Goal: Task Accomplishment & Management: Use online tool/utility

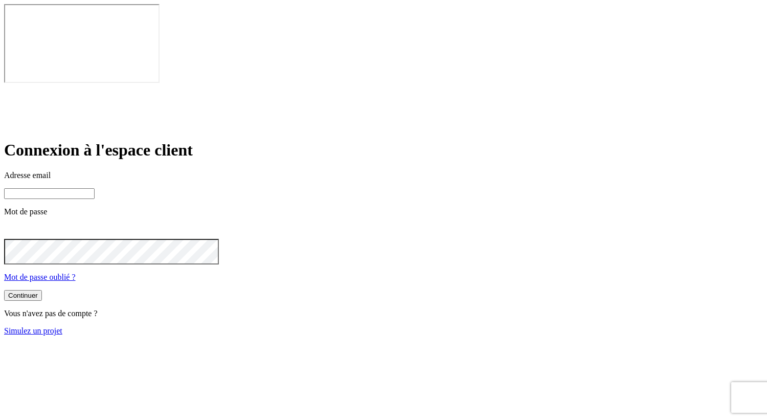
click at [95, 188] on input at bounding box center [49, 193] width 91 height 11
type input "[PERSON_NAME][DOMAIN_NAME][EMAIL_ADDRESS][DOMAIN_NAME]"
click at [38, 291] on div "Continuer" at bounding box center [23, 295] width 30 height 8
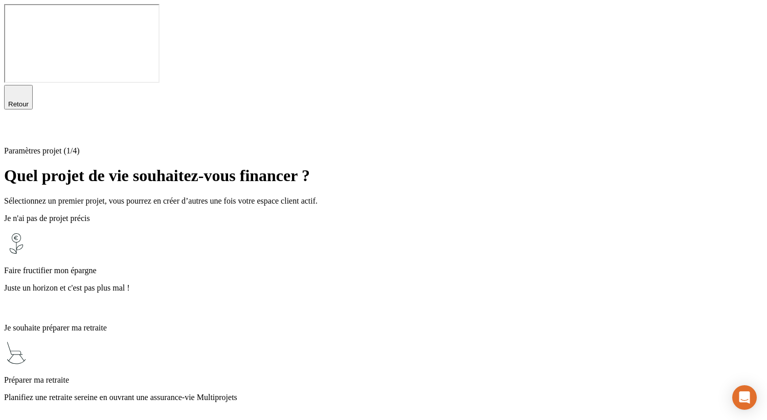
click at [407, 231] on div "Faire fructifier mon épargne Juste un horizon et c'est pas plus mal !" at bounding box center [383, 273] width 759 height 84
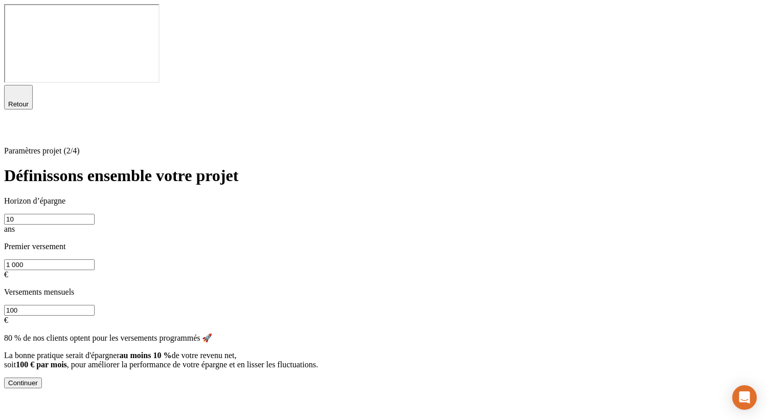
click at [42, 377] on button "Continuer" at bounding box center [23, 382] width 38 height 11
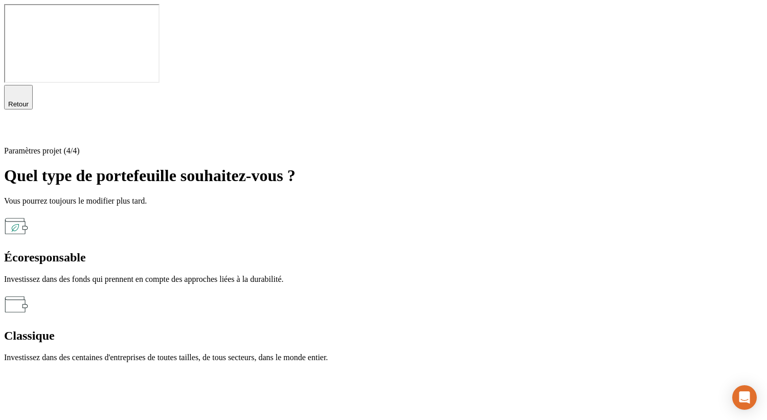
click at [263, 275] on p "Investissez dans des fonds qui prennent en compte des approches liées à la dura…" at bounding box center [383, 279] width 759 height 9
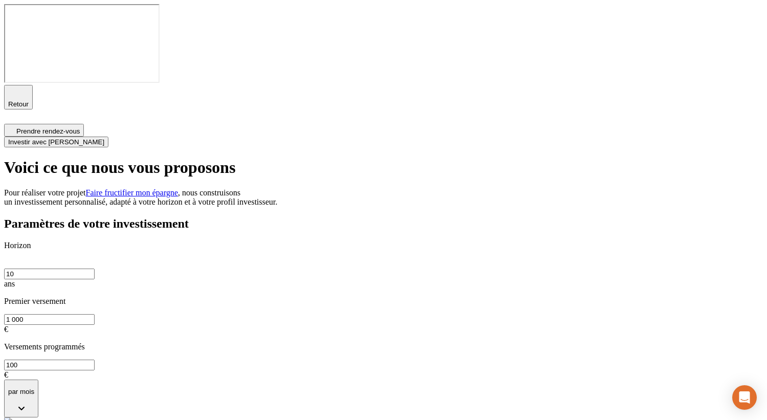
click at [104, 138] on span "Investir avec [PERSON_NAME]" at bounding box center [56, 142] width 96 height 8
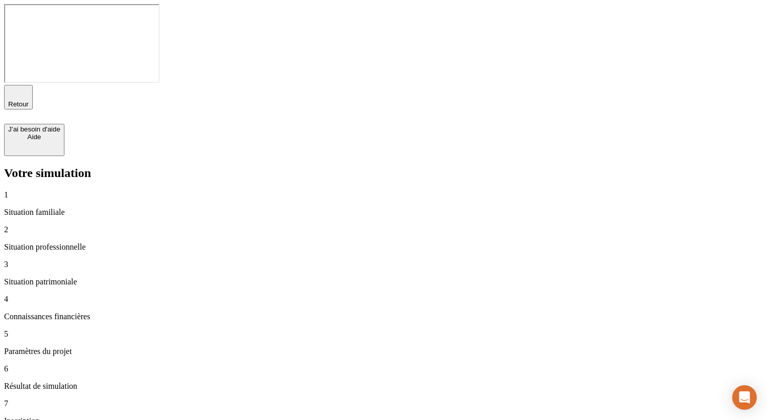
click at [65, 329] on div "5 Paramètres du projet" at bounding box center [383, 342] width 759 height 27
click at [62, 329] on div "5 Paramètres du projet" at bounding box center [383, 342] width 759 height 27
